Goal: Information Seeking & Learning: Learn about a topic

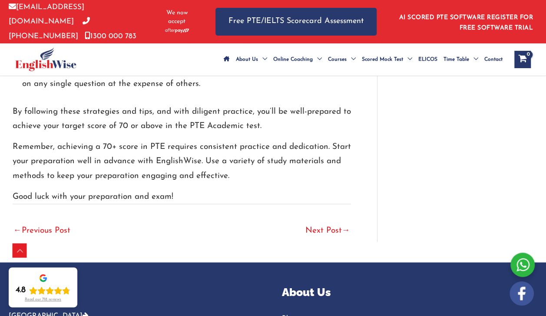
scroll to position [2380, 0]
click at [313, 222] on link "Next Post →" at bounding box center [327, 231] width 45 height 19
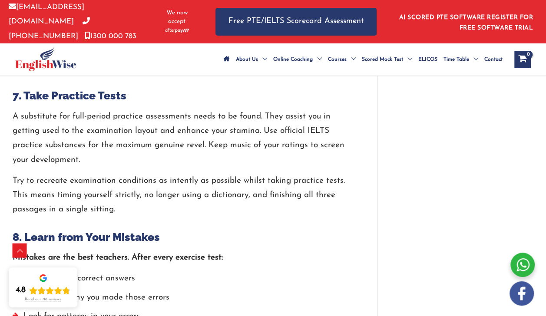
scroll to position [1557, 0]
click at [315, 244] on h3 "8. Learn from Your Mistakes" at bounding box center [182, 237] width 339 height 14
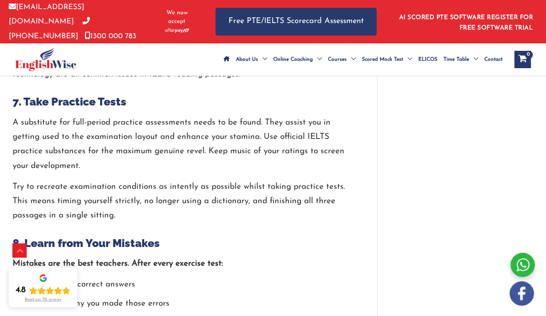
scroll to position [1549, 0]
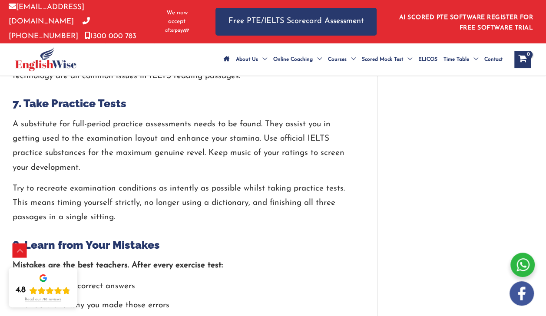
click at [229, 96] on div at bounding box center [182, 89] width 339 height 13
click at [209, 191] on div "A substitute for full-period practice assessments needs to be found. They assis…" at bounding box center [182, 171] width 339 height 108
click at [216, 175] on p "A substitute for full-period practice assessments needs to be found. They assis…" at bounding box center [182, 146] width 339 height 58
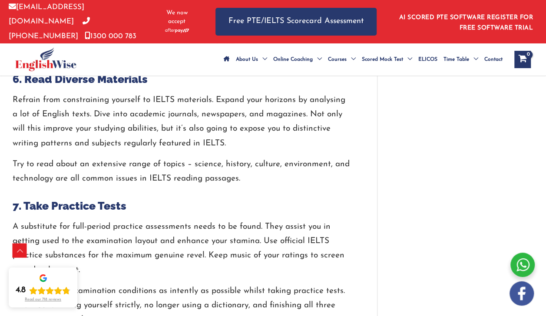
scroll to position [1249, 0]
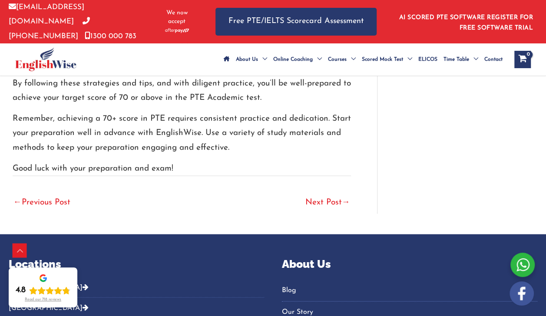
scroll to position [2396, 0]
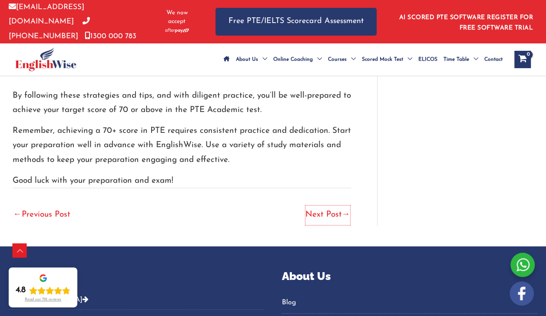
click at [329, 206] on link "Next Post →" at bounding box center [327, 215] width 45 height 19
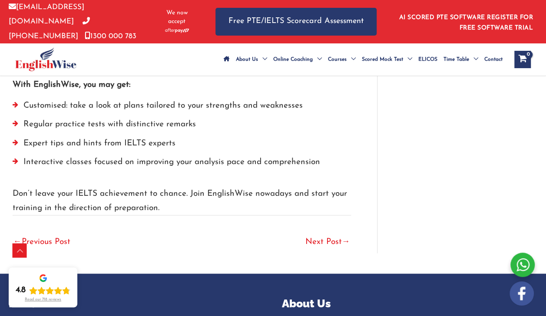
scroll to position [2255, 0]
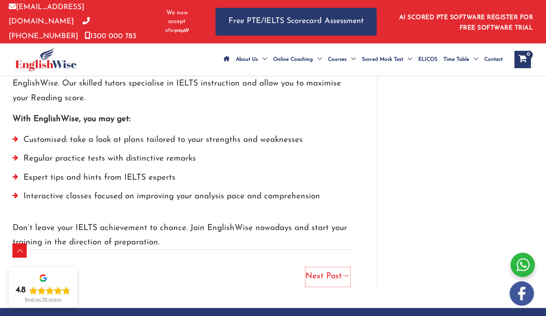
click at [322, 279] on link "Next Post →" at bounding box center [327, 276] width 45 height 19
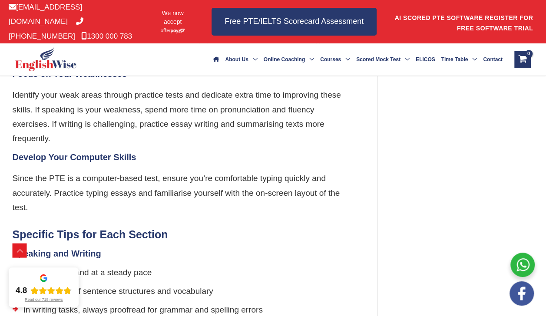
scroll to position [1240, 0]
